Goal: Task Accomplishment & Management: Complete application form

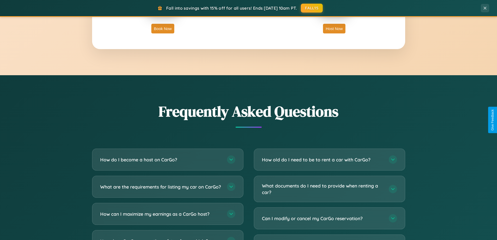
scroll to position [1003, 0]
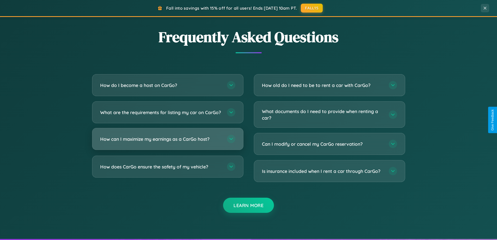
click at [167, 142] on h3 "How can I maximize my earnings as a CarGo host?" at bounding box center [161, 139] width 122 height 7
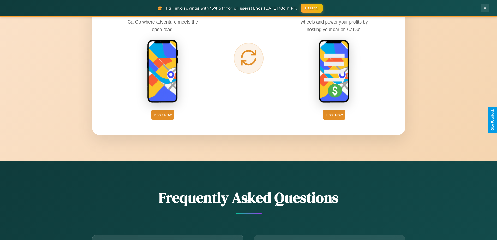
scroll to position [838, 0]
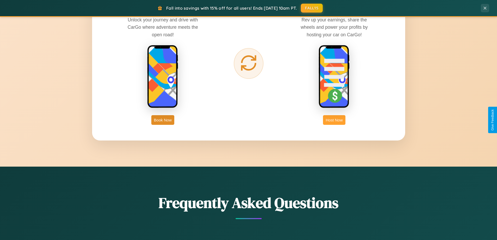
click at [334, 120] on button "Host Now" at bounding box center [334, 120] width 22 height 10
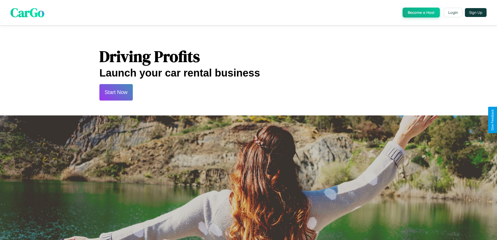
click at [116, 92] on button "Start Now" at bounding box center [115, 92] width 33 height 16
